Goal: Transaction & Acquisition: Purchase product/service

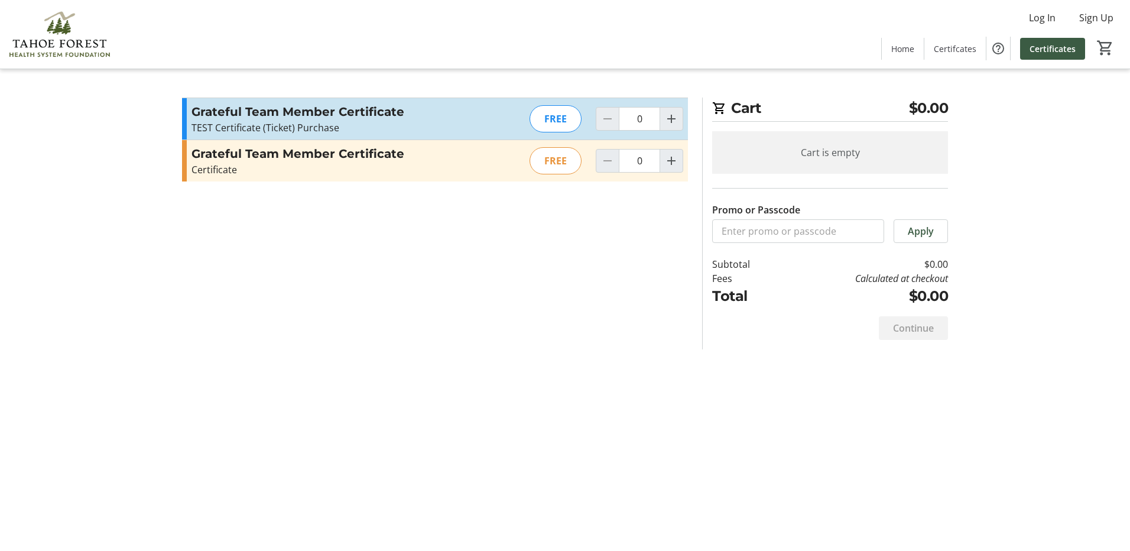
click at [81, 47] on img at bounding box center [59, 34] width 105 height 59
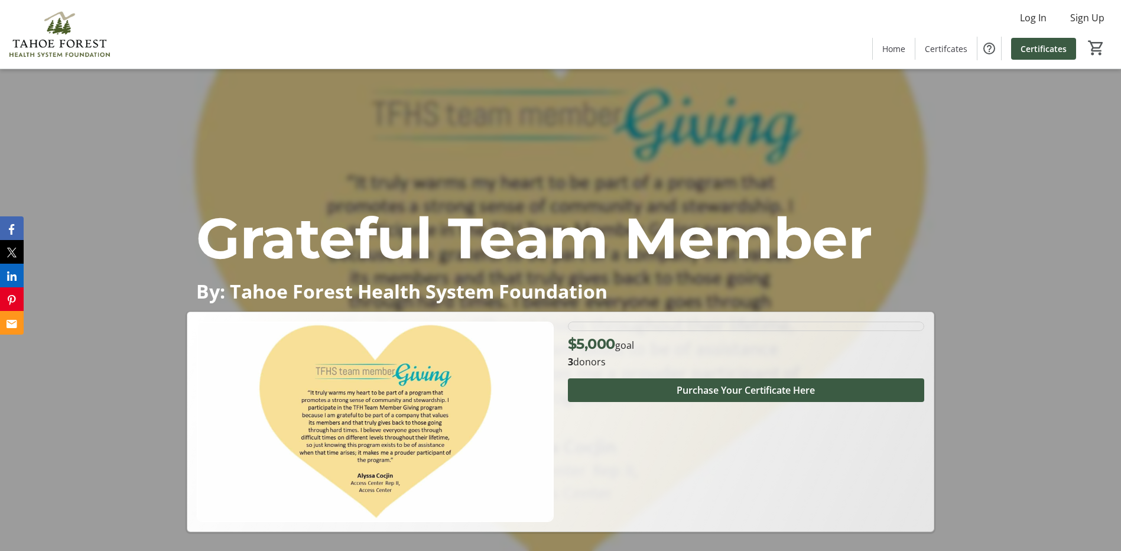
click at [1044, 378] on div "Grateful Team Member By: Tahoe Forest Health System Foundation Grateful Team Me…" at bounding box center [560, 300] width 1121 height 463
click at [1046, 43] on span "Certificates" at bounding box center [1043, 49] width 46 height 12
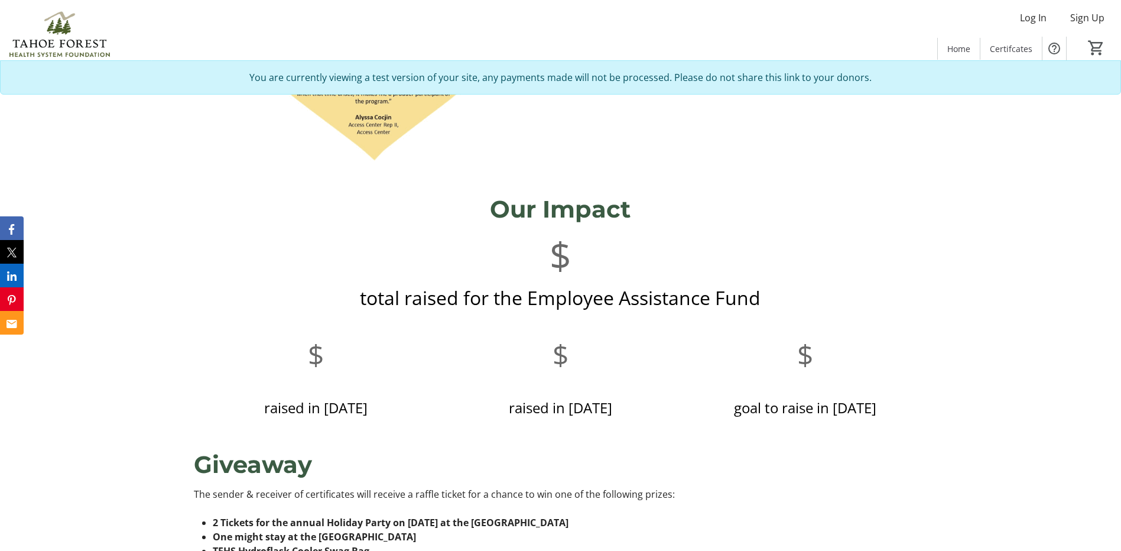
scroll to position [827, 0]
